Goal: Task Accomplishment & Management: Manage account settings

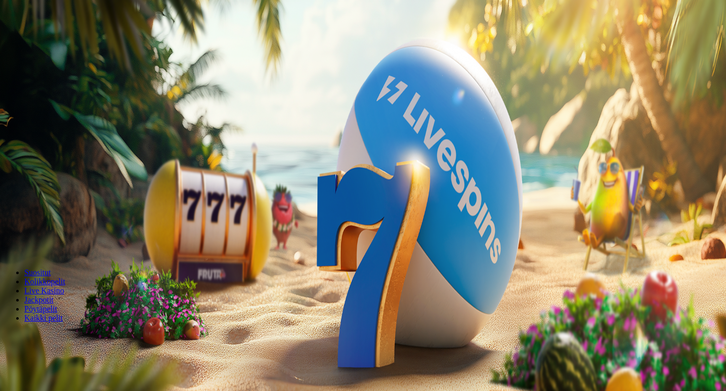
click at [58, 40] on span "Kirjaudu" at bounding box center [70, 37] width 25 height 8
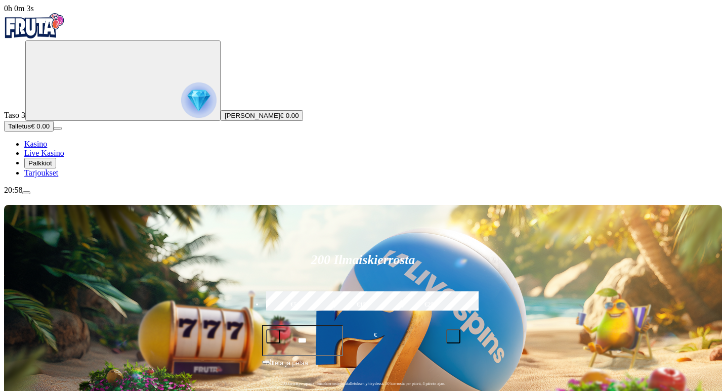
click at [52, 167] on span "Palkkiot" at bounding box center [40, 163] width 24 height 8
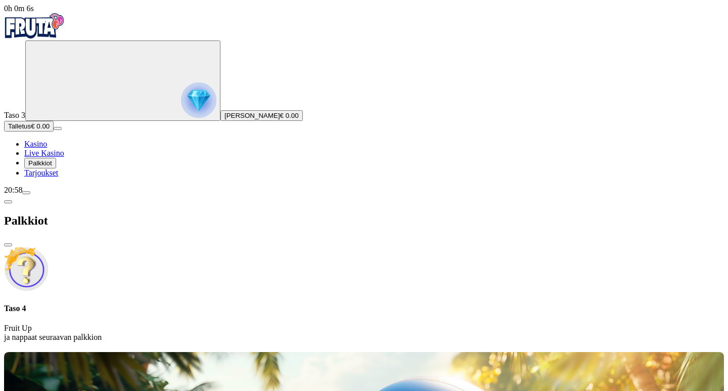
click at [49, 247] on img at bounding box center [26, 269] width 44 height 44
click at [55, 177] on span "Tarjoukset" at bounding box center [41, 172] width 34 height 9
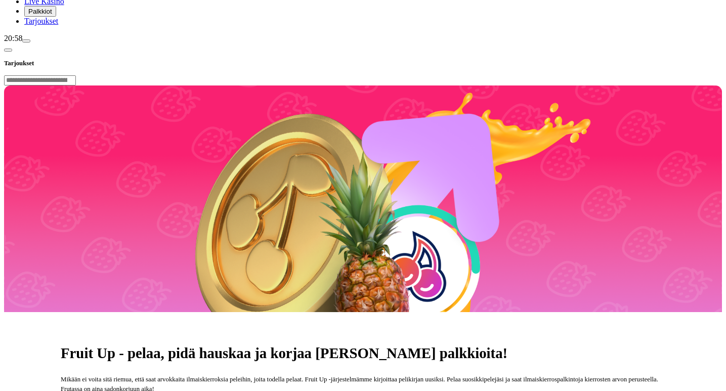
scroll to position [202, 0]
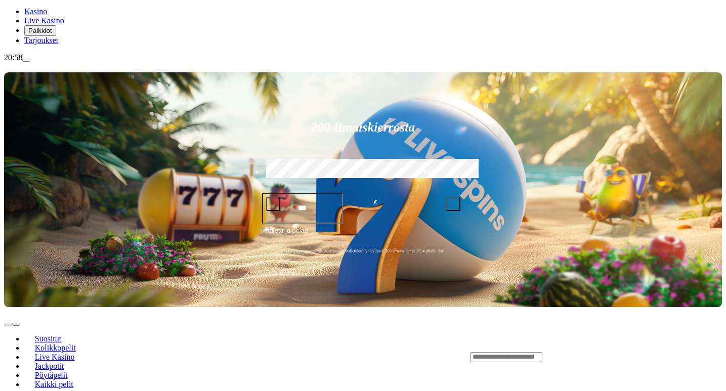
scroll to position [152, 0]
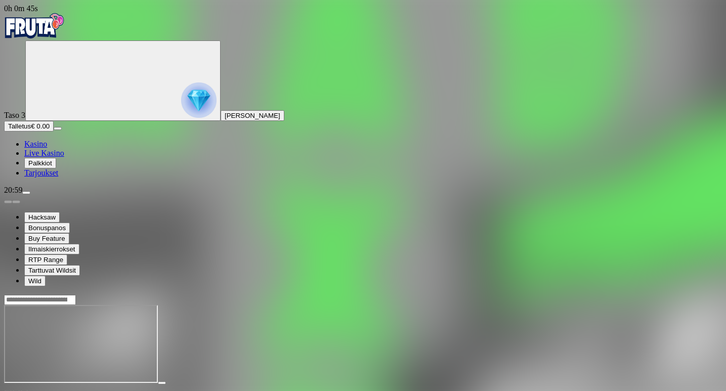
click at [8, 390] on span "close icon" at bounding box center [8, 392] width 0 height 0
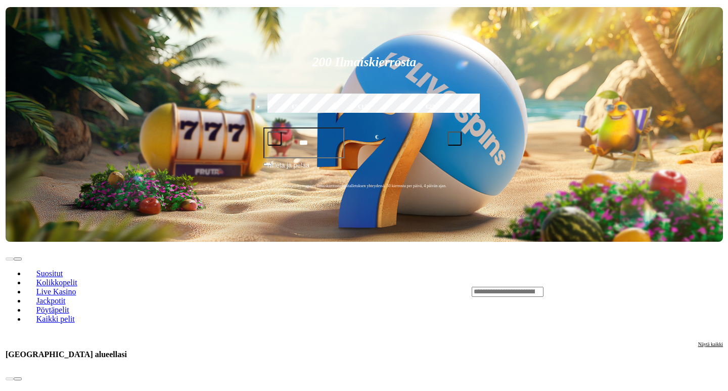
scroll to position [253, 0]
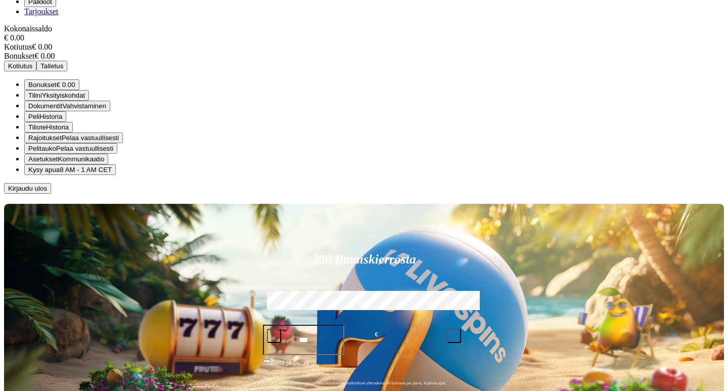
click at [47, 192] on span "Kirjaudu ulos" at bounding box center [27, 189] width 39 height 8
